Goal: Information Seeking & Learning: Learn about a topic

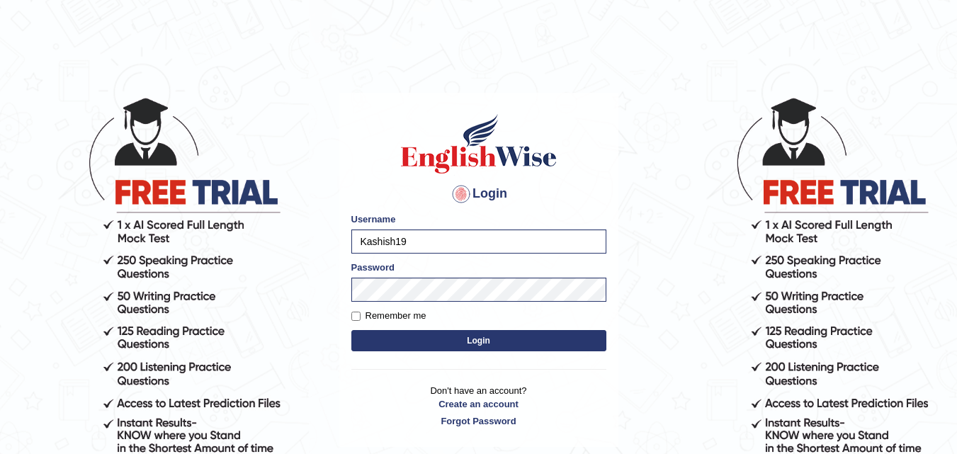
click at [419, 350] on button "Login" at bounding box center [478, 340] width 255 height 21
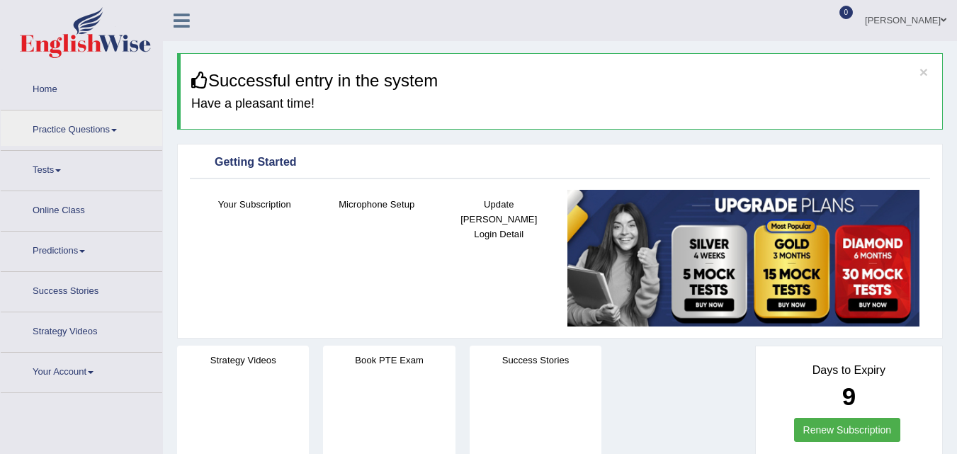
click at [111, 130] on link "Practice Questions" at bounding box center [82, 128] width 162 height 35
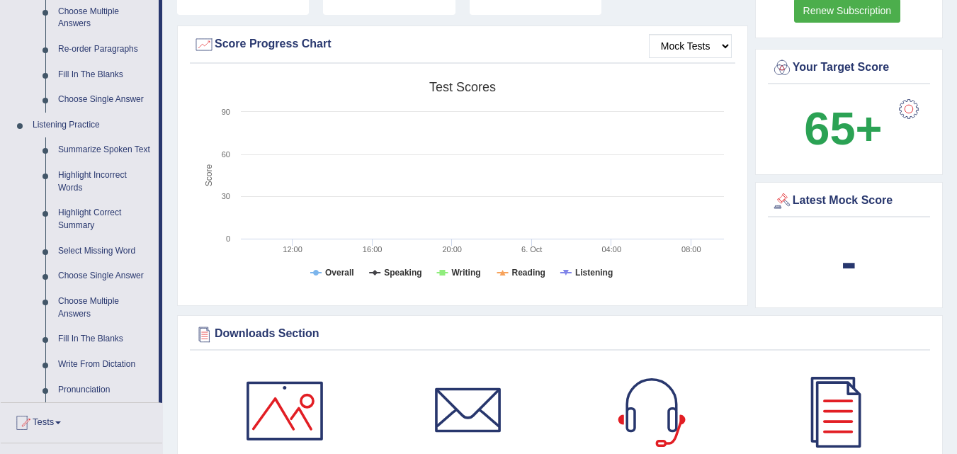
scroll to position [383, 0]
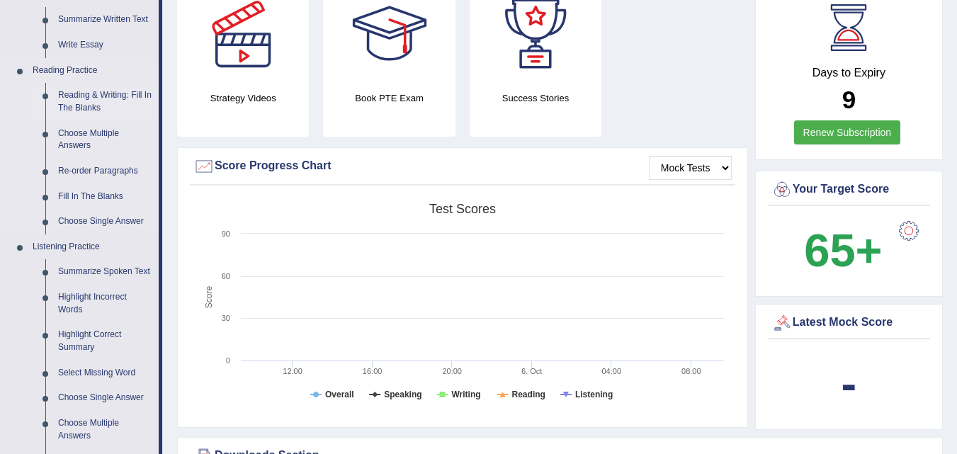
click at [111, 101] on link "Reading & Writing: Fill In The Blanks" at bounding box center [105, 102] width 107 height 38
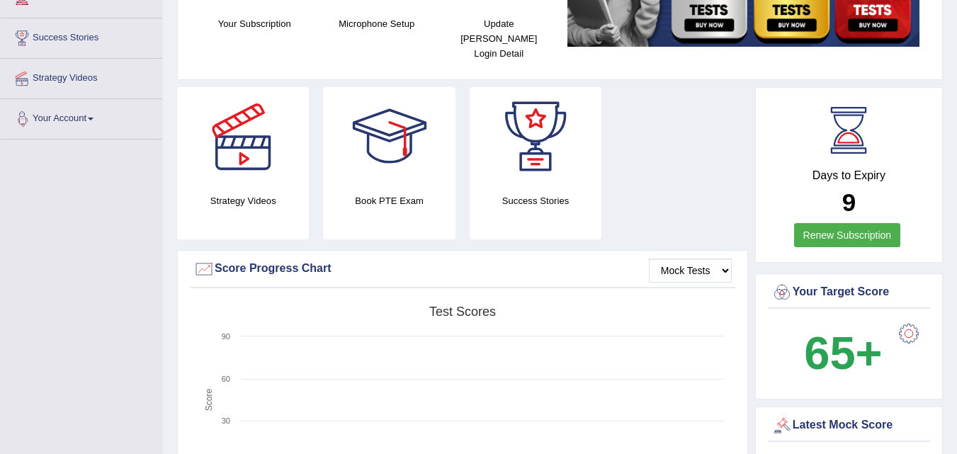
scroll to position [363, 0]
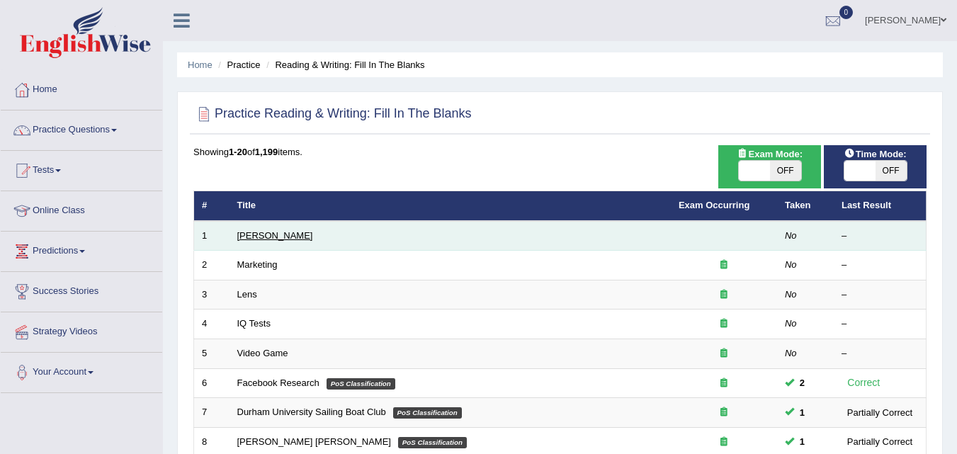
click at [267, 237] on link "Estee Lauder" at bounding box center [275, 235] width 76 height 11
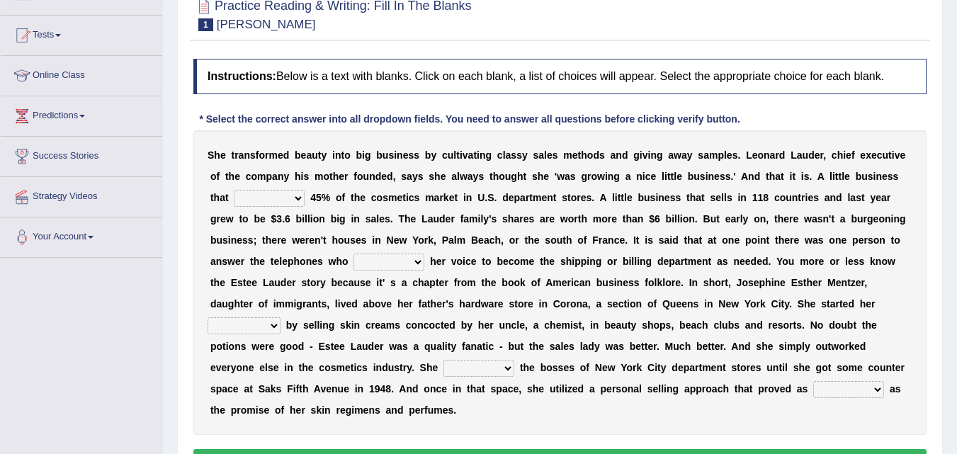
click at [297, 190] on select "has controls makes maintains" at bounding box center [269, 198] width 71 height 17
click at [291, 198] on select "has controls makes maintains" at bounding box center [269, 198] width 71 height 17
click at [836, 104] on div "Instructions: Below is a text with blanks. Click on each blank, a list of choic…" at bounding box center [560, 268] width 740 height 433
click at [295, 199] on select "has controls makes maintains" at bounding box center [269, 198] width 71 height 17
click at [234, 190] on select "has controls makes maintains" at bounding box center [269, 198] width 71 height 17
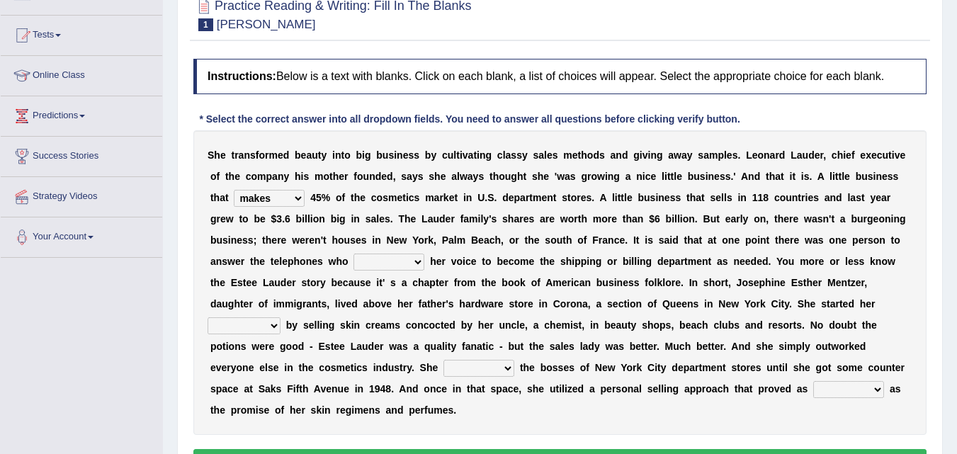
click at [298, 194] on select "has controls makes maintains" at bounding box center [269, 198] width 71 height 17
select select "maintains"
click at [234, 190] on select "has controls makes maintains" at bounding box center [269, 198] width 71 height 17
click at [397, 263] on select "switched changed raised used" at bounding box center [389, 262] width 71 height 17
select select "switched"
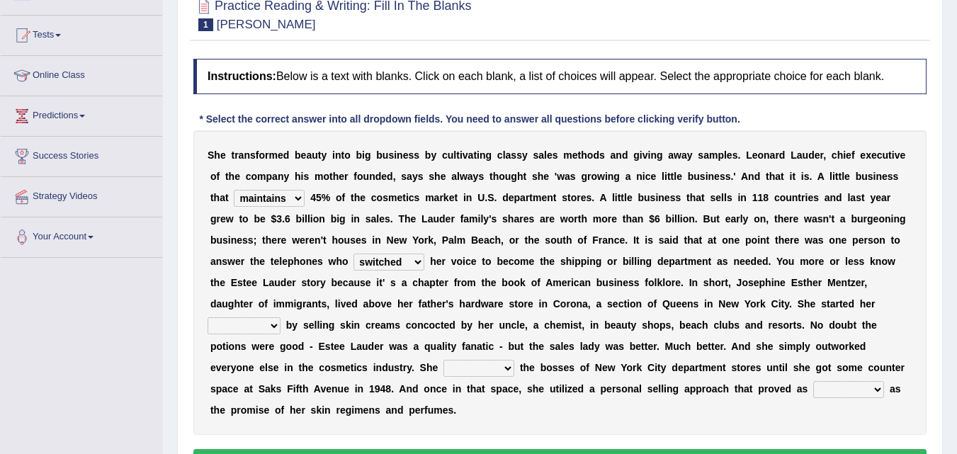
click at [354, 254] on select "switched changed raised used" at bounding box center [389, 262] width 71 height 17
click at [412, 257] on select "switched changed raised used" at bounding box center [389, 262] width 71 height 17
click at [468, 293] on div "S h e t r a n s f o r m e d b e a u t y i n t o b i g b u s i n e s s b y c u l…" at bounding box center [559, 282] width 733 height 305
click at [268, 319] on select "job institute companion enterprise" at bounding box center [244, 325] width 73 height 17
select select "enterprise"
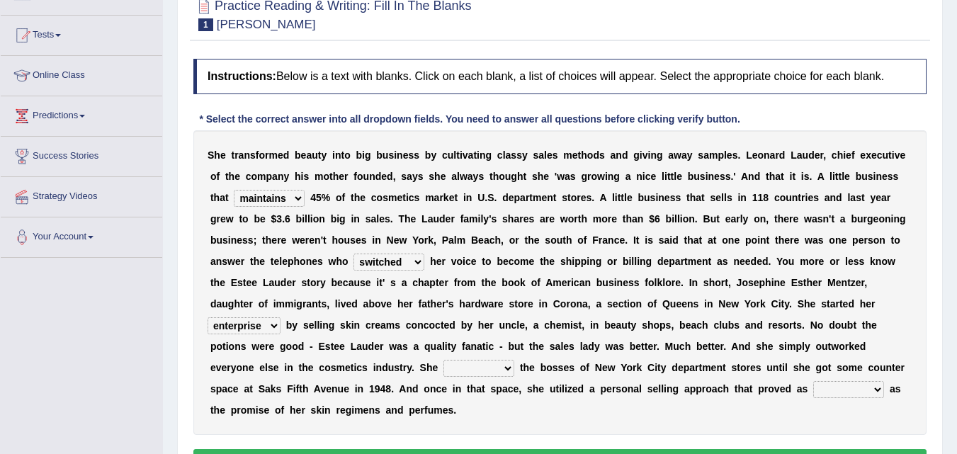
click at [208, 317] on select "job institute companion enterprise" at bounding box center [244, 325] width 73 height 17
click at [268, 327] on select "job institute companion enterprise" at bounding box center [244, 325] width 73 height 17
click at [490, 365] on select "stated bridged stalked heaved" at bounding box center [478, 368] width 71 height 17
select select "stated"
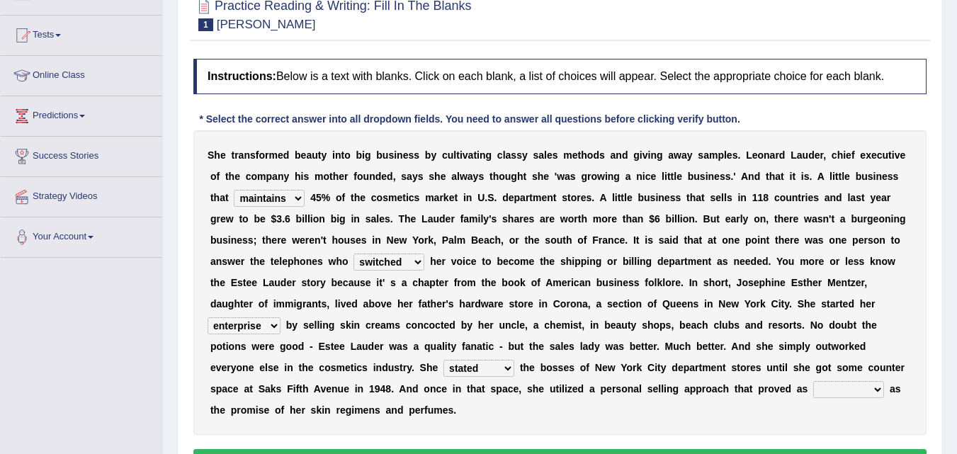
click at [443, 360] on select "stated bridged stalked heaved" at bounding box center [478, 368] width 71 height 17
click at [868, 395] on select "potent ruthless potential expensive" at bounding box center [848, 389] width 71 height 17
select select "potential"
click at [813, 381] on select "potent ruthless potential expensive" at bounding box center [848, 389] width 71 height 17
drag, startPoint x: 951, startPoint y: 329, endPoint x: 937, endPoint y: 383, distance: 54.8
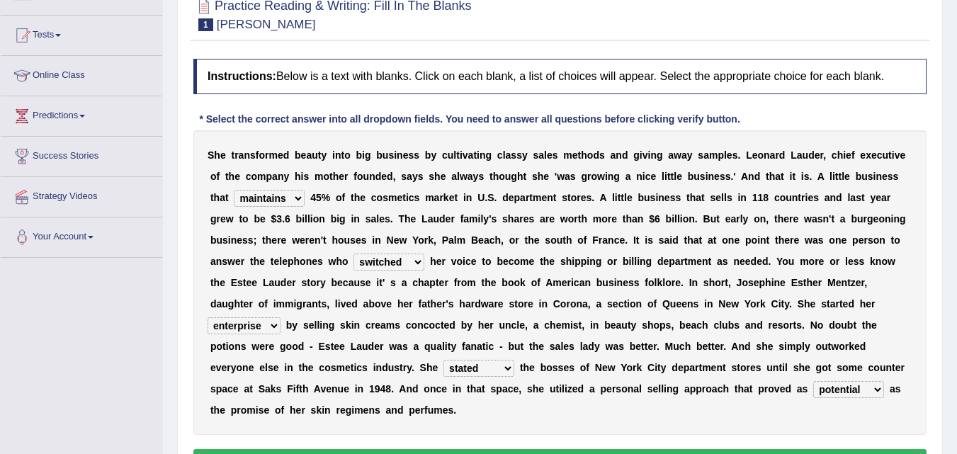
click at [937, 383] on div "Home Practice Reading & Writing: Fill In The Blanks Estee Lauder Next » Report …" at bounding box center [560, 219] width 794 height 708
click at [940, 380] on div "Practice Reading & Writing: Fill In The Blanks 1 Estee Lauder Instructions: Bel…" at bounding box center [560, 238] width 766 height 509
click at [948, 361] on div "Home Practice Reading & Writing: Fill In The Blanks Estee Lauder Next » Report …" at bounding box center [560, 219] width 794 height 708
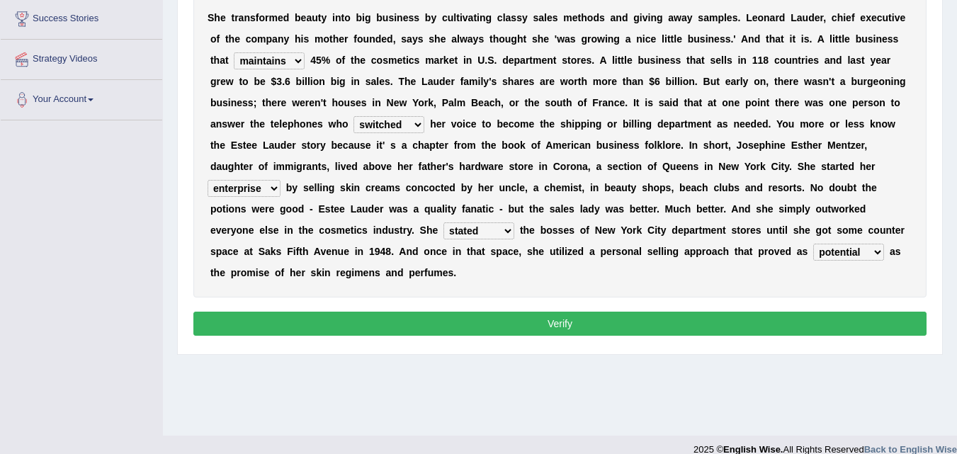
scroll to position [290, 0]
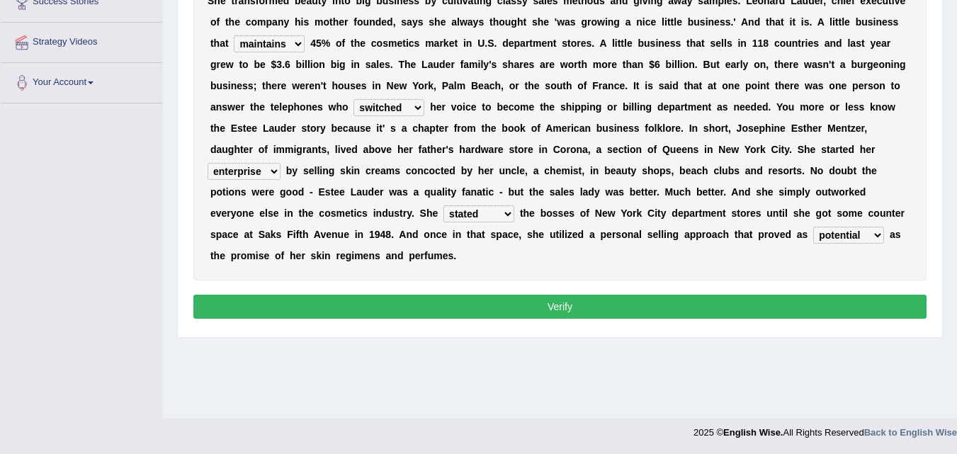
click at [628, 305] on button "Verify" at bounding box center [559, 307] width 733 height 24
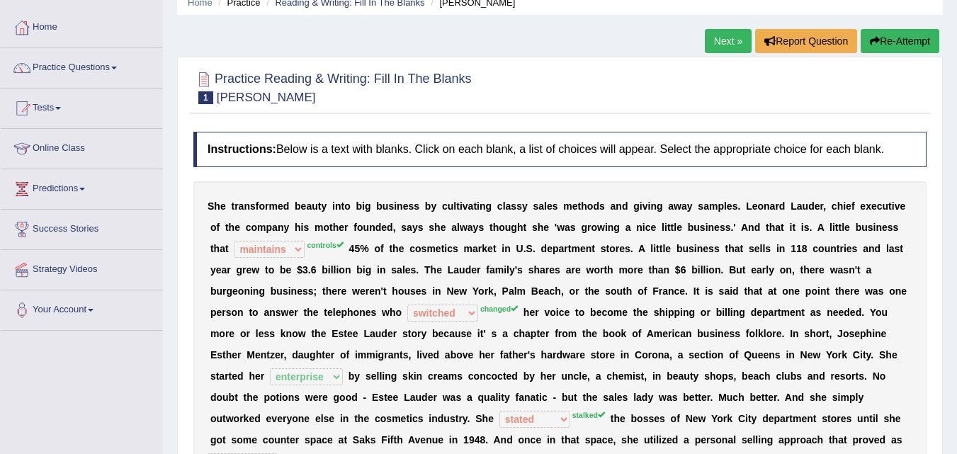
scroll to position [52, 0]
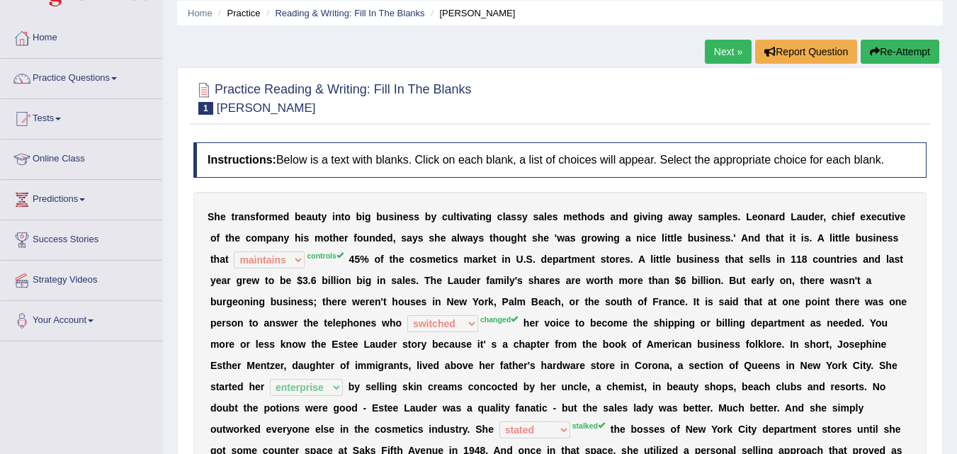
click at [717, 55] on link "Next »" at bounding box center [728, 52] width 47 height 24
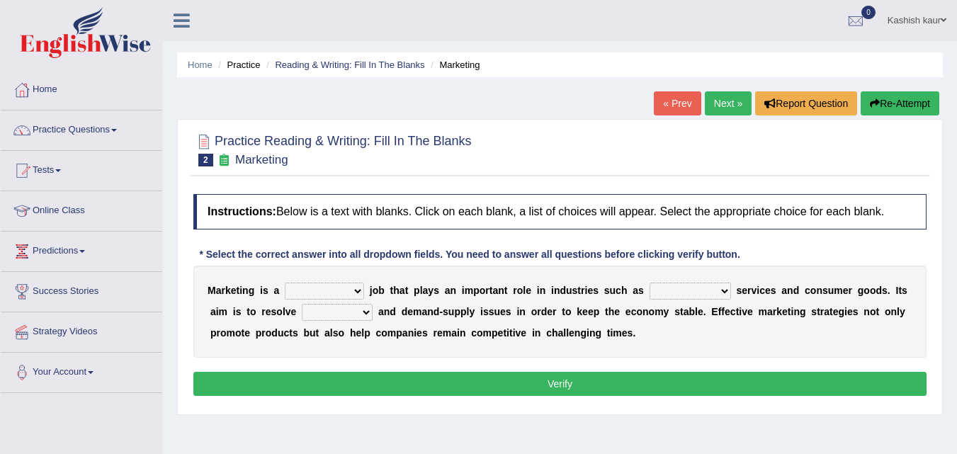
click at [354, 285] on select "professional flexible parochial descriptive" at bounding box center [324, 291] width 79 height 17
select select "professional"
click at [285, 283] on select "professional flexible parochial descriptive" at bounding box center [324, 291] width 79 height 17
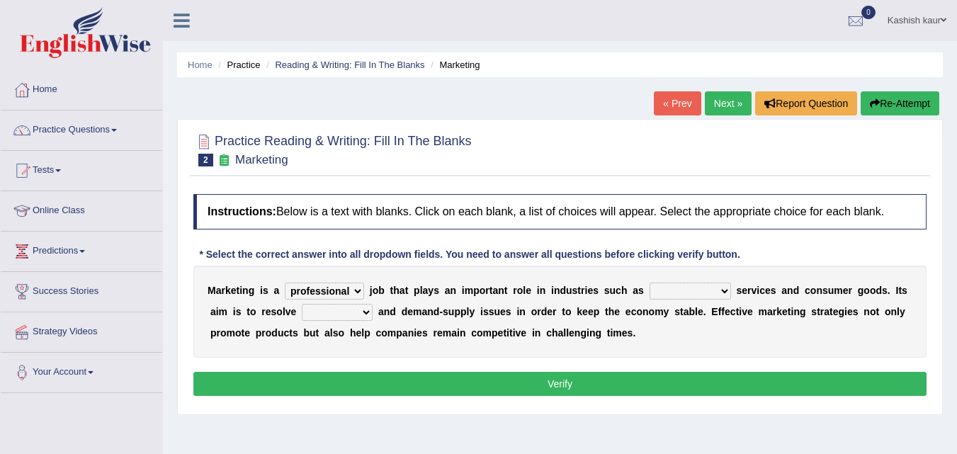
click at [701, 293] on select "civil financial conventional foremost" at bounding box center [690, 291] width 81 height 17
select select "foremost"
click at [650, 283] on select "civil financial conventional foremost" at bounding box center [690, 291] width 81 height 17
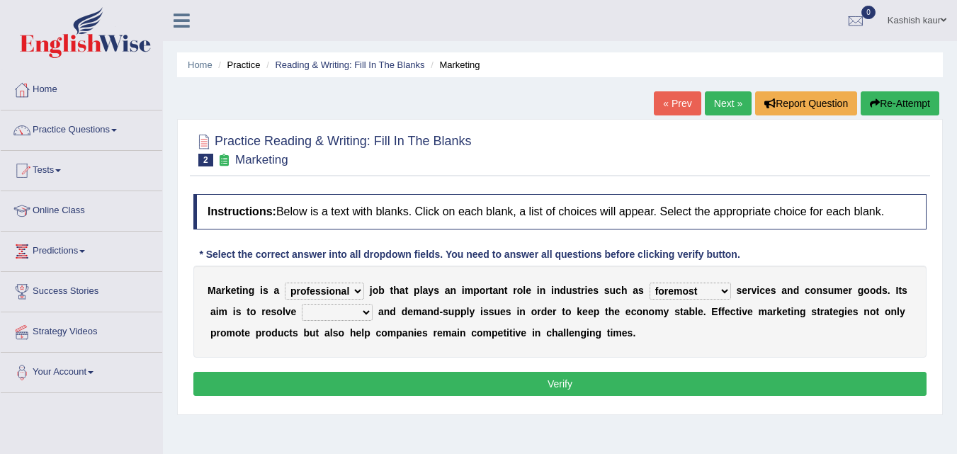
click at [701, 286] on select "civil financial conventional foremost" at bounding box center [690, 291] width 81 height 17
click at [306, 307] on select "imbalance excess symmetry budget" at bounding box center [337, 312] width 71 height 17
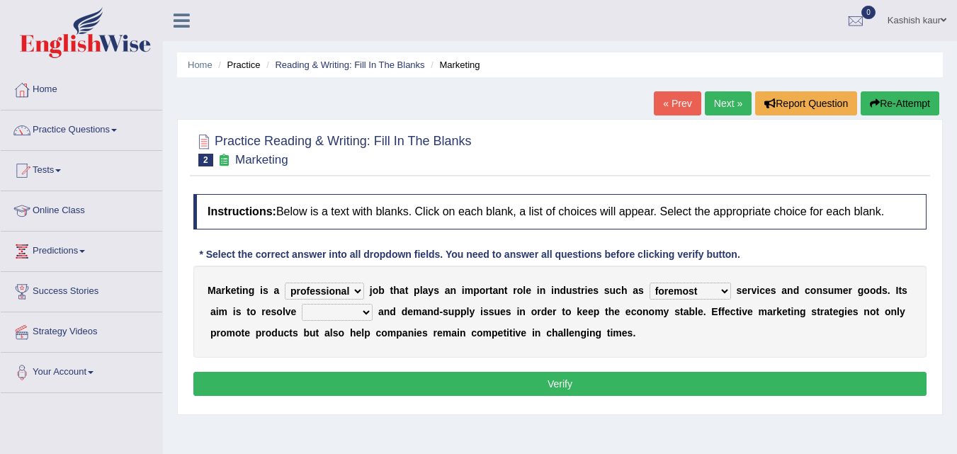
select select "budget"
click at [302, 304] on select "imbalance excess symmetry budget" at bounding box center [337, 312] width 71 height 17
click at [454, 371] on div "Instructions: Below is a text with blanks. Click on each blank, a list of choic…" at bounding box center [560, 297] width 740 height 220
click at [454, 380] on button "Verify" at bounding box center [559, 384] width 733 height 24
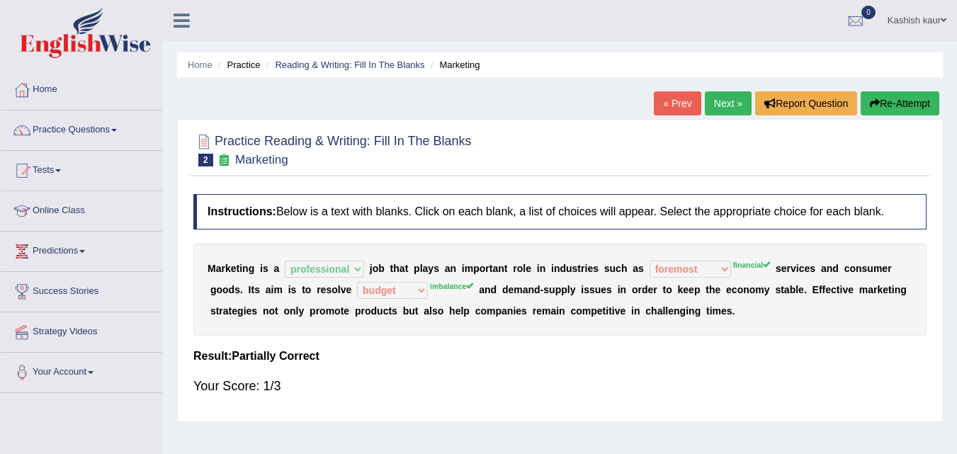
click at [725, 110] on link "Next »" at bounding box center [728, 103] width 47 height 24
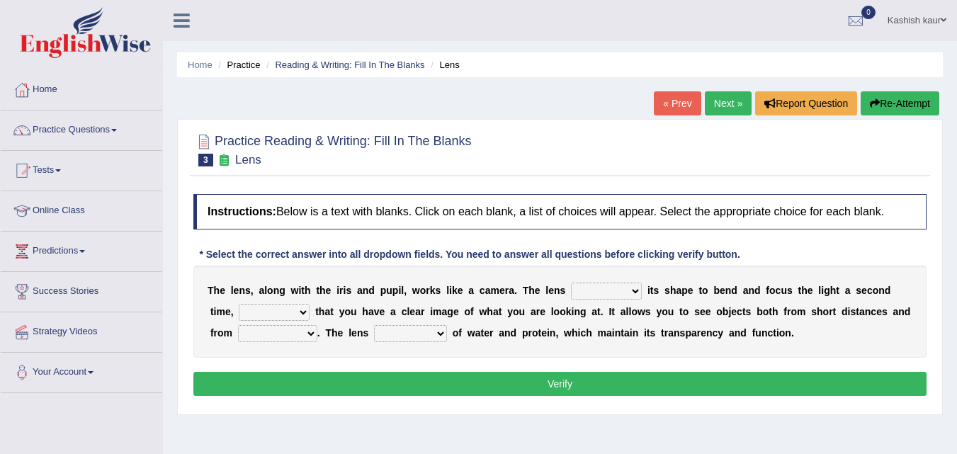
click at [610, 290] on select "adjusts shows selects presents" at bounding box center [606, 291] width 71 height 17
click at [638, 293] on select "adjusts shows selects presents" at bounding box center [606, 291] width 71 height 17
select select "adjusts"
click at [571, 283] on select "adjusts shows selects presents" at bounding box center [606, 291] width 71 height 17
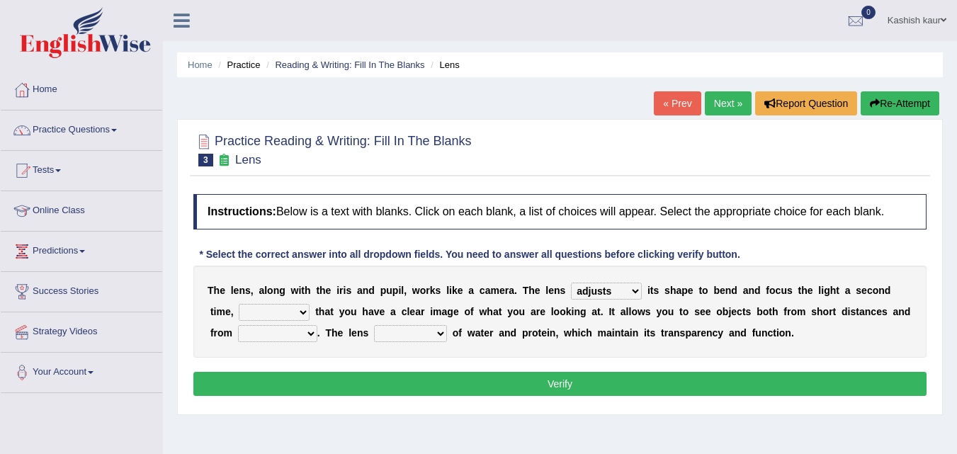
click at [287, 308] on select "ensures to ensure ensure ensured" at bounding box center [274, 312] width 71 height 17
select select "to ensure"
click at [239, 304] on select "ensures to ensure ensure ensured" at bounding box center [274, 312] width 71 height 17
click at [264, 336] on select "far away in between further apart all along" at bounding box center [277, 333] width 79 height 17
select select "far away"
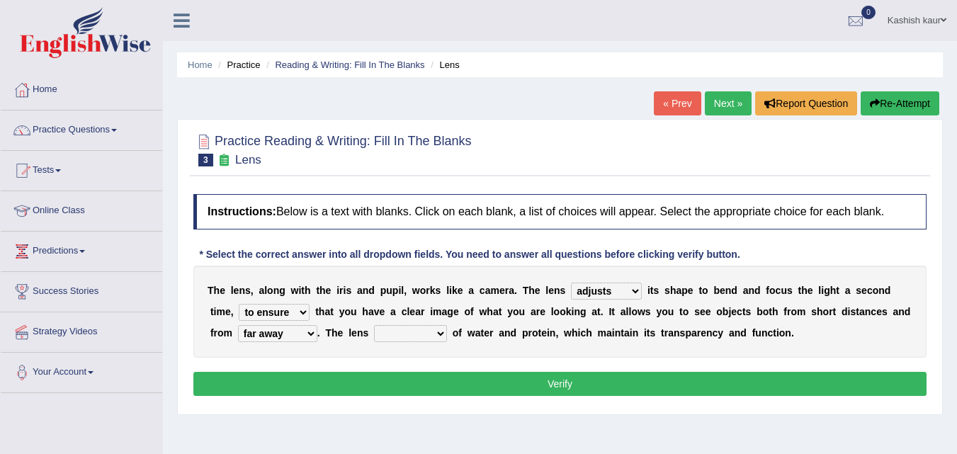
click at [238, 325] on select "far away in between further apart all along" at bounding box center [277, 333] width 79 height 17
click at [417, 334] on select "constitutes comprises composes consists" at bounding box center [410, 333] width 73 height 17
select select "comprises"
click at [374, 325] on select "constitutes comprises composes consists" at bounding box center [410, 333] width 73 height 17
click at [436, 389] on button "Verify" at bounding box center [559, 384] width 733 height 24
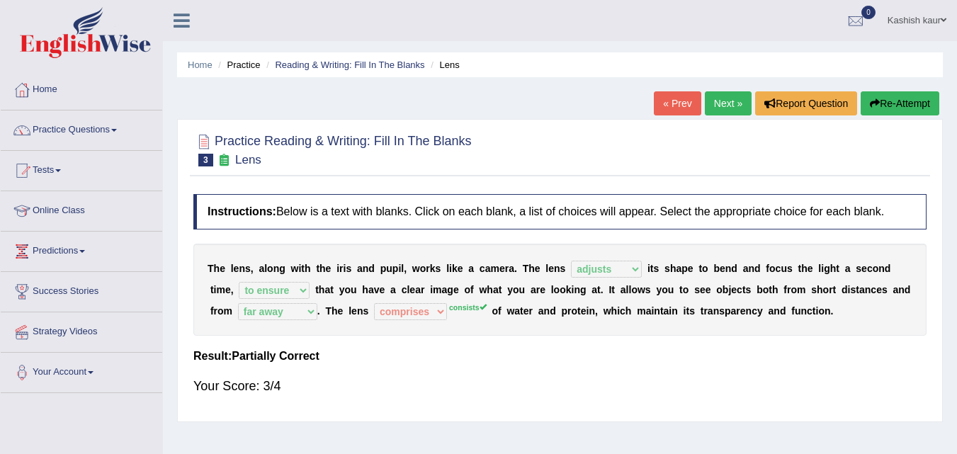
click at [721, 97] on link "Next »" at bounding box center [728, 103] width 47 height 24
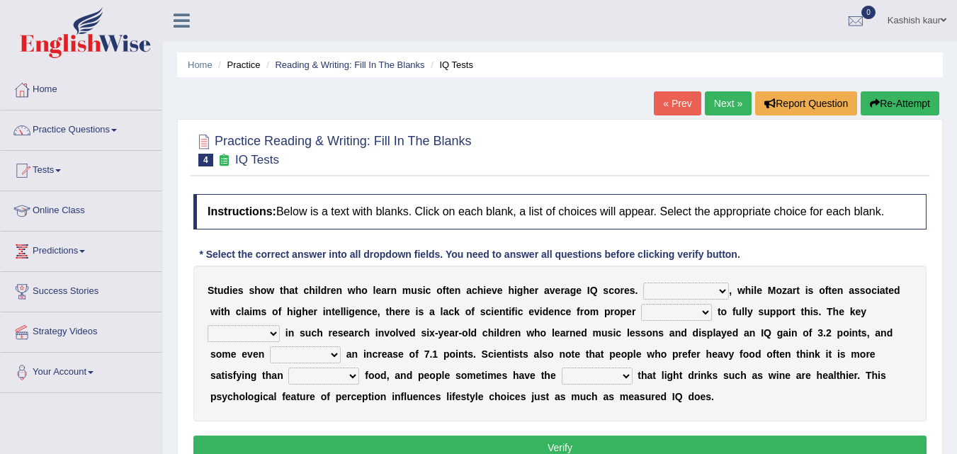
click at [716, 283] on select "However Therefore Consequently While" at bounding box center [686, 291] width 86 height 17
select select "Consequently"
click at [643, 283] on select "However Therefore Consequently While" at bounding box center [686, 291] width 86 height 17
click at [650, 312] on select "test tests testing tested" at bounding box center [676, 312] width 71 height 17
select select "testing"
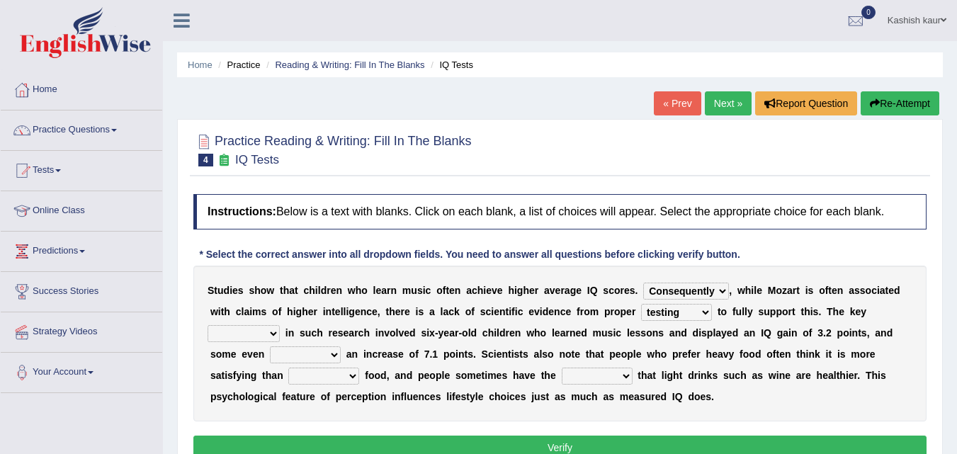
click at [641, 304] on select "test tests testing tested" at bounding box center [676, 312] width 71 height 17
click at [219, 337] on select "process goal implication odd" at bounding box center [244, 333] width 72 height 17
select select "goal"
click at [208, 325] on select "process goal implication odd" at bounding box center [244, 333] width 72 height 17
click at [300, 354] on select "exhibited taught learned threatened" at bounding box center [305, 354] width 71 height 17
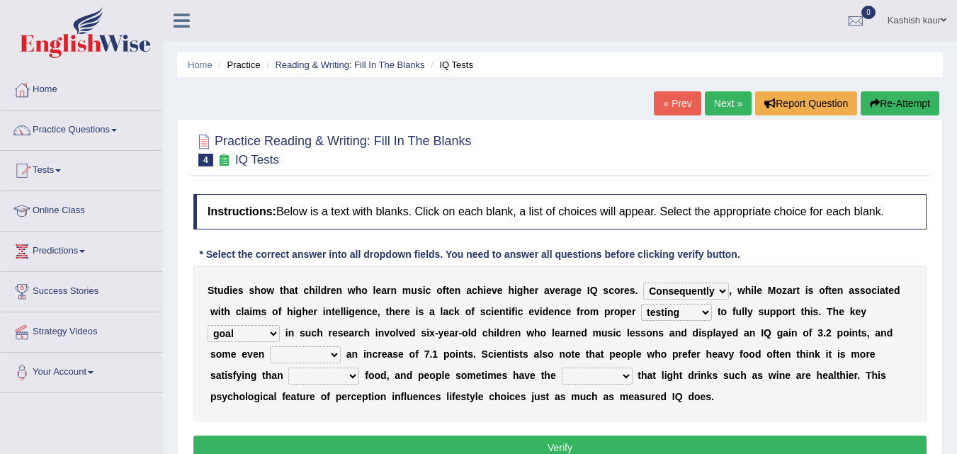
select select "exhibited"
click at [270, 346] on select "exhibited taught learned threatened" at bounding box center [305, 354] width 71 height 17
click at [319, 377] on select "choosy lighter cushiony spooky" at bounding box center [323, 376] width 71 height 17
